Goal: Check status: Check status

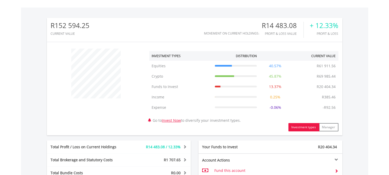
scroll to position [294, 0]
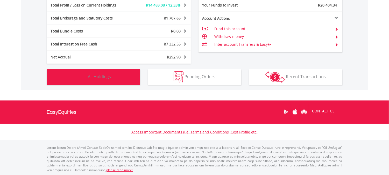
click at [82, 77] on img "button" at bounding box center [81, 76] width 11 height 11
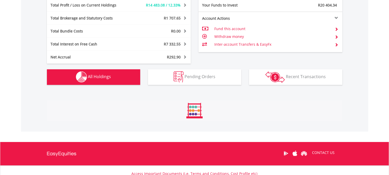
scroll to position [394, 0]
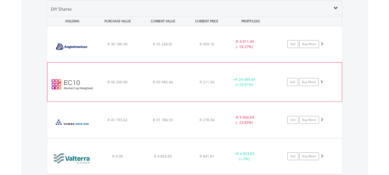
click at [141, 47] on div "R 69 985.44" at bounding box center [163, 43] width 44 height 5
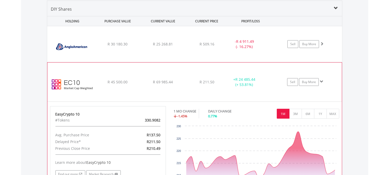
click at [139, 47] on div "R 45 500.00" at bounding box center [117, 43] width 44 height 5
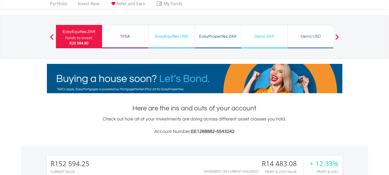
scroll to position [0, 0]
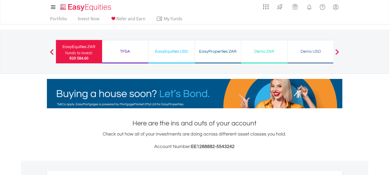
click at [169, 51] on div "EasyEquities USD" at bounding box center [172, 51] width 40 height 7
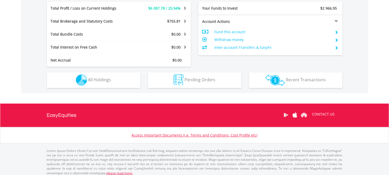
scroll to position [274, 0]
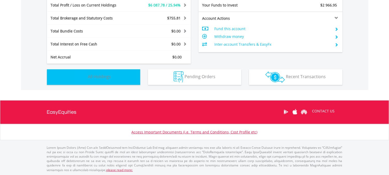
click at [81, 75] on img "button" at bounding box center [81, 76] width 11 height 11
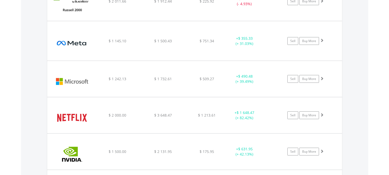
scroll to position [679, 0]
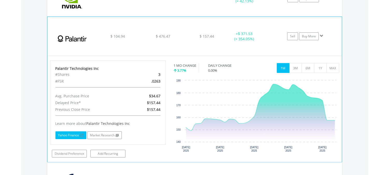
click at [69, 135] on link "Yahoo Finance" at bounding box center [70, 135] width 31 height 8
